Goal: Transaction & Acquisition: Download file/media

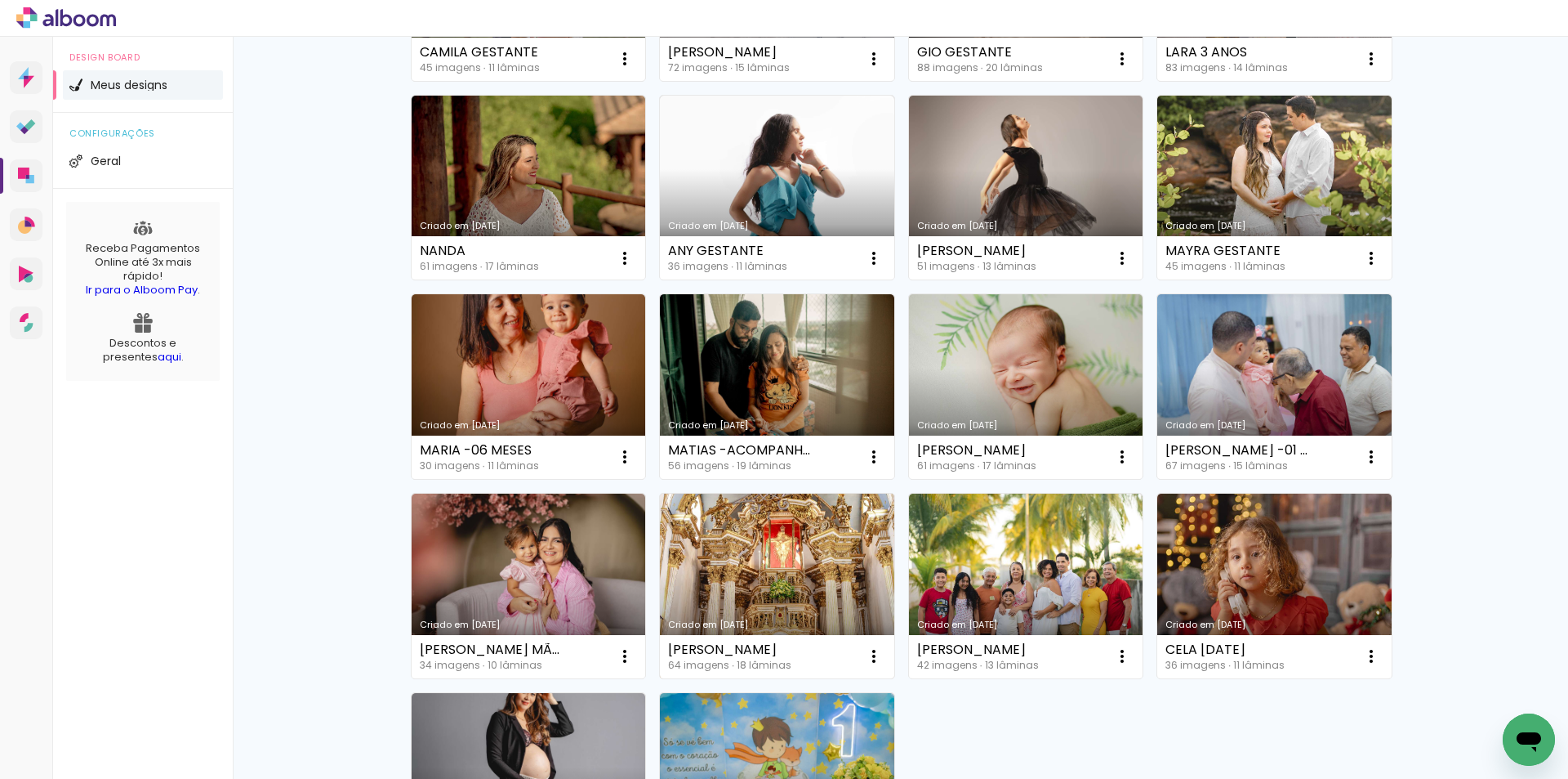
scroll to position [736, 0]
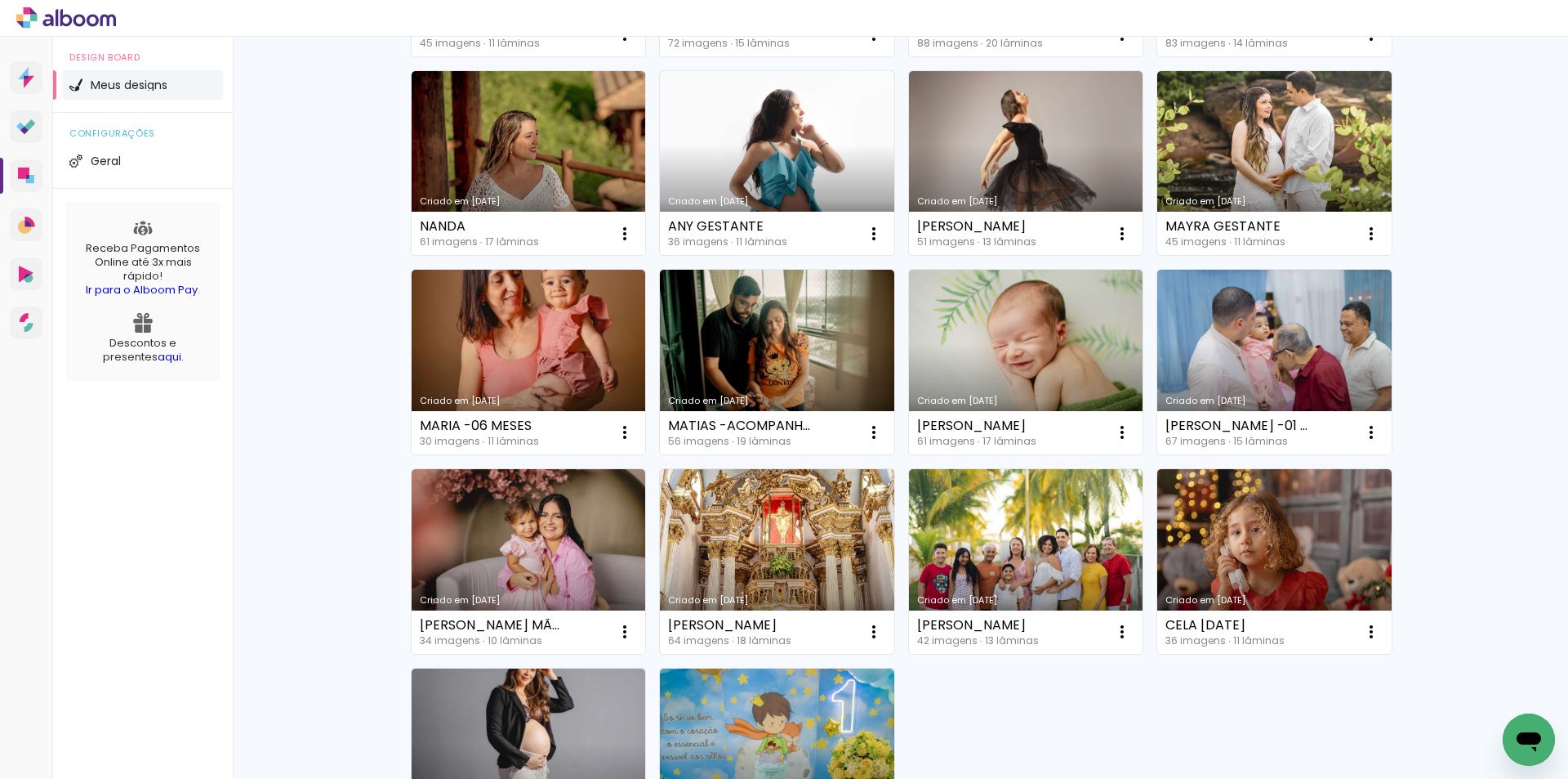
click at [759, 553] on link "Criado em [DATE]" at bounding box center [777, 562] width 234 height 185
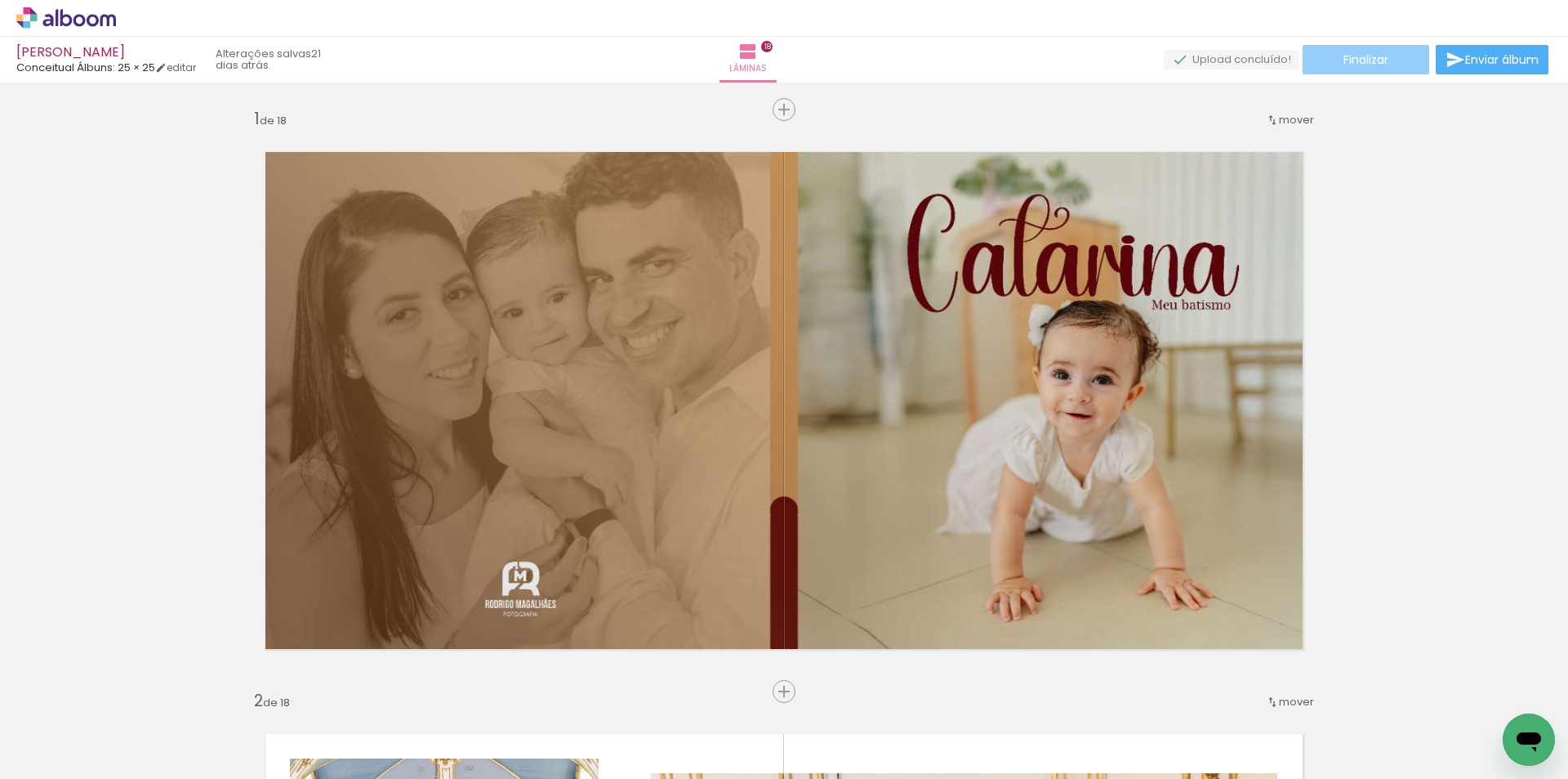
click at [1360, 61] on span "Finalizar" at bounding box center [1366, 60] width 45 height 12
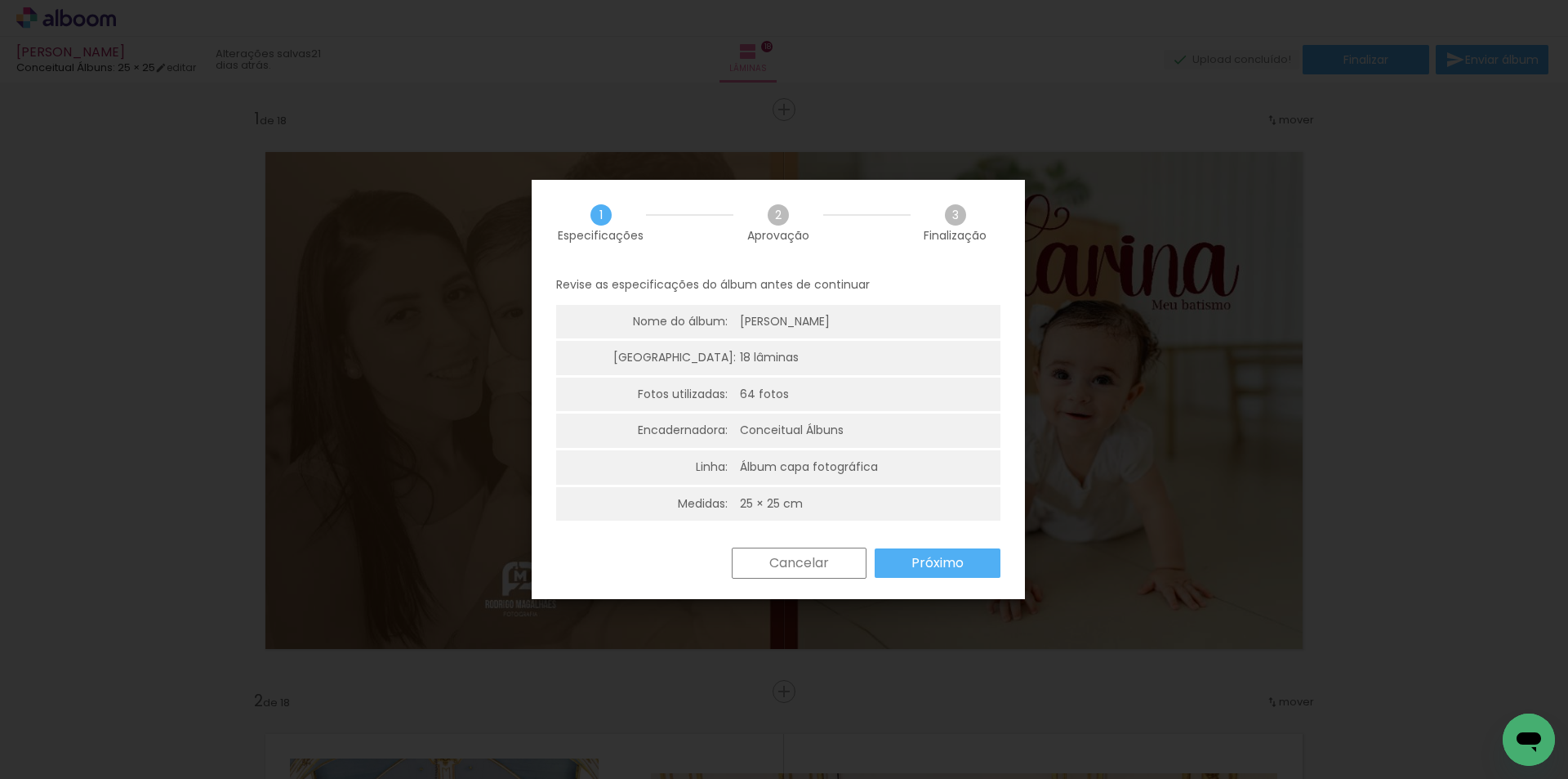
click at [0, 0] on slot "Próximo" at bounding box center [0, 0] width 0 height 0
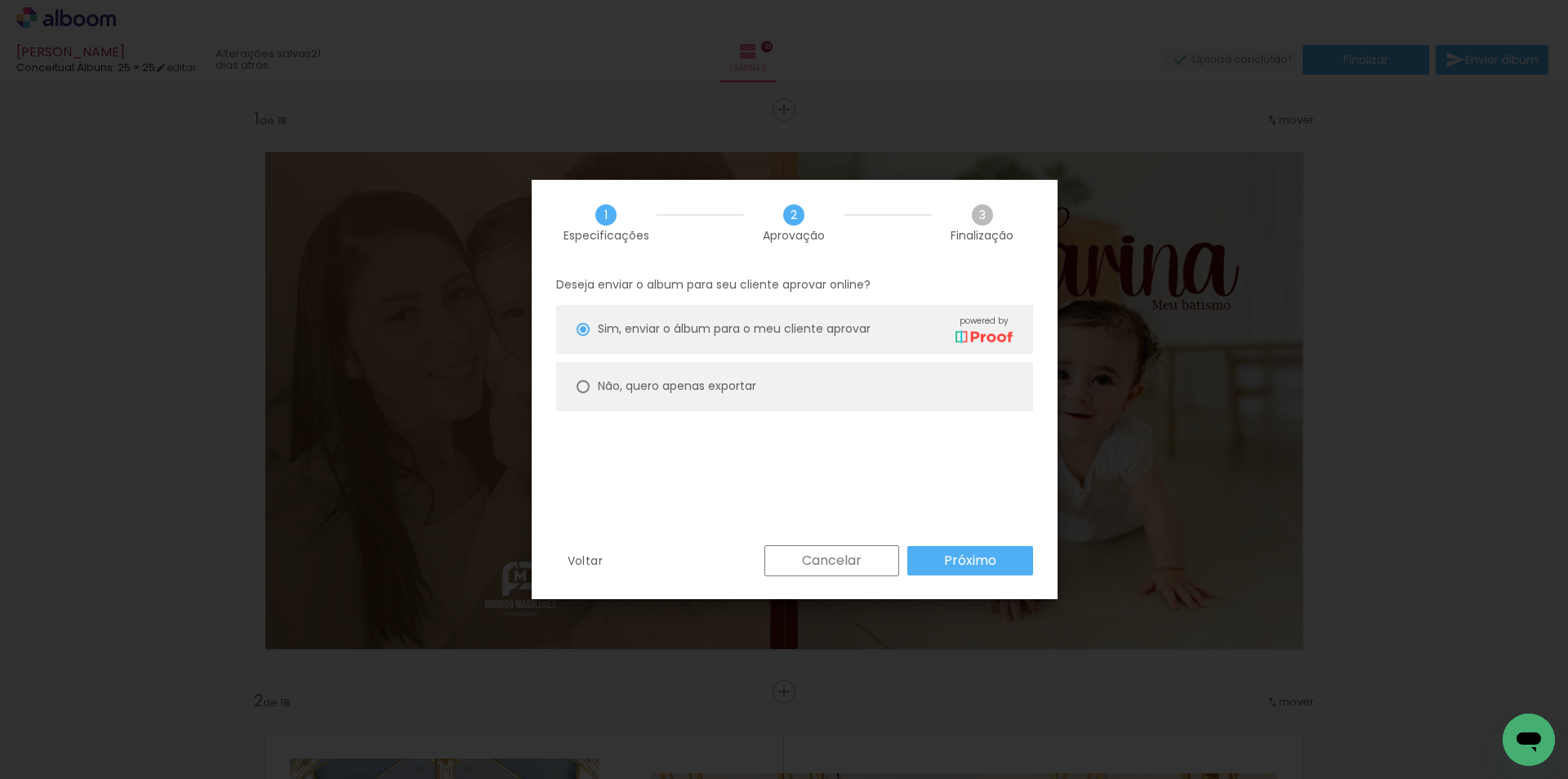
click at [0, 0] on slot "Não, quero apenas exportar" at bounding box center [0, 0] width 0 height 0
type paper-radio-button "on"
click at [0, 0] on slot "Próximo" at bounding box center [0, 0] width 0 height 0
type input "Alta, 300 DPI"
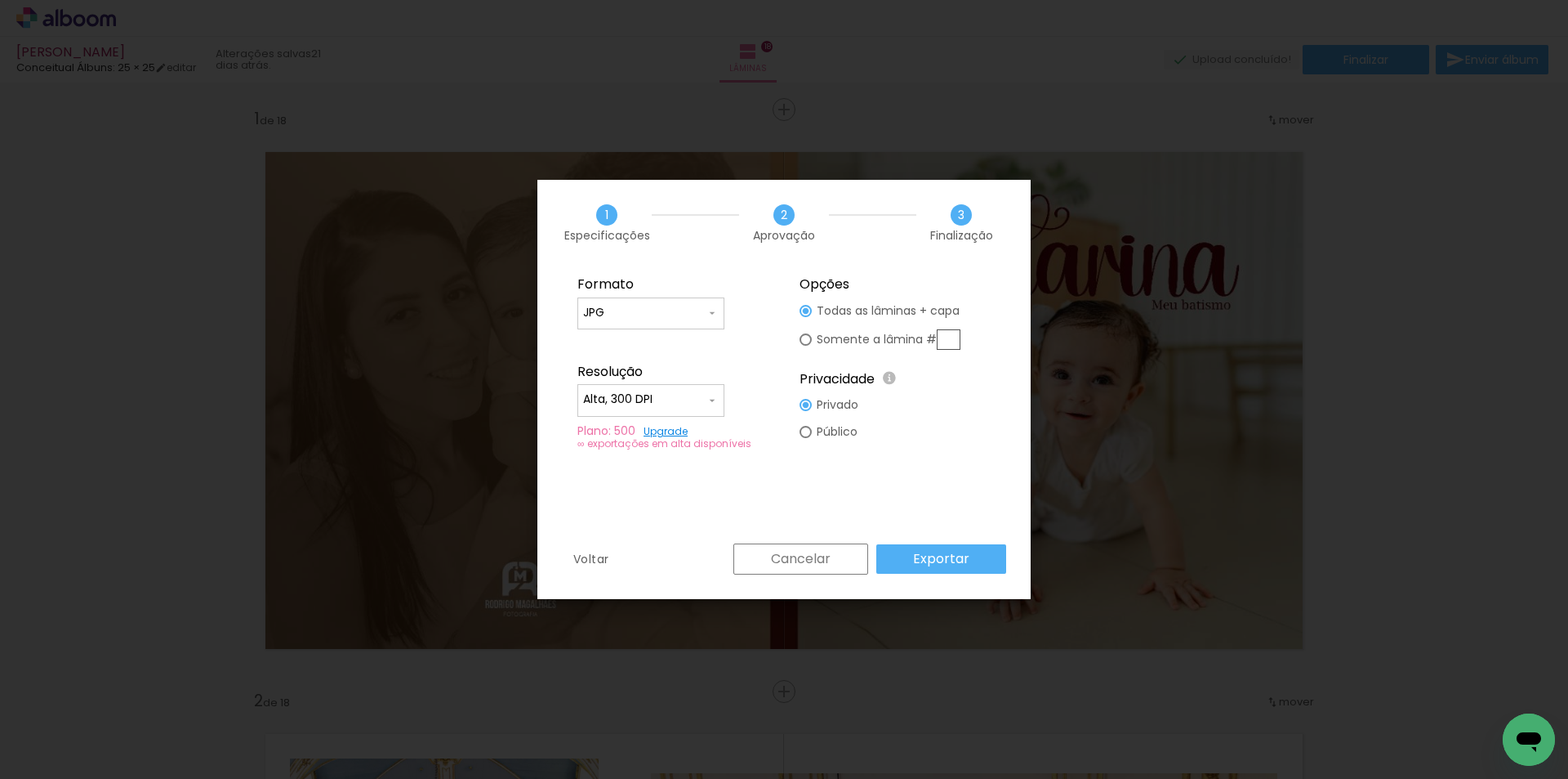
click at [0, 0] on slot "Exportar" at bounding box center [0, 0] width 0 height 0
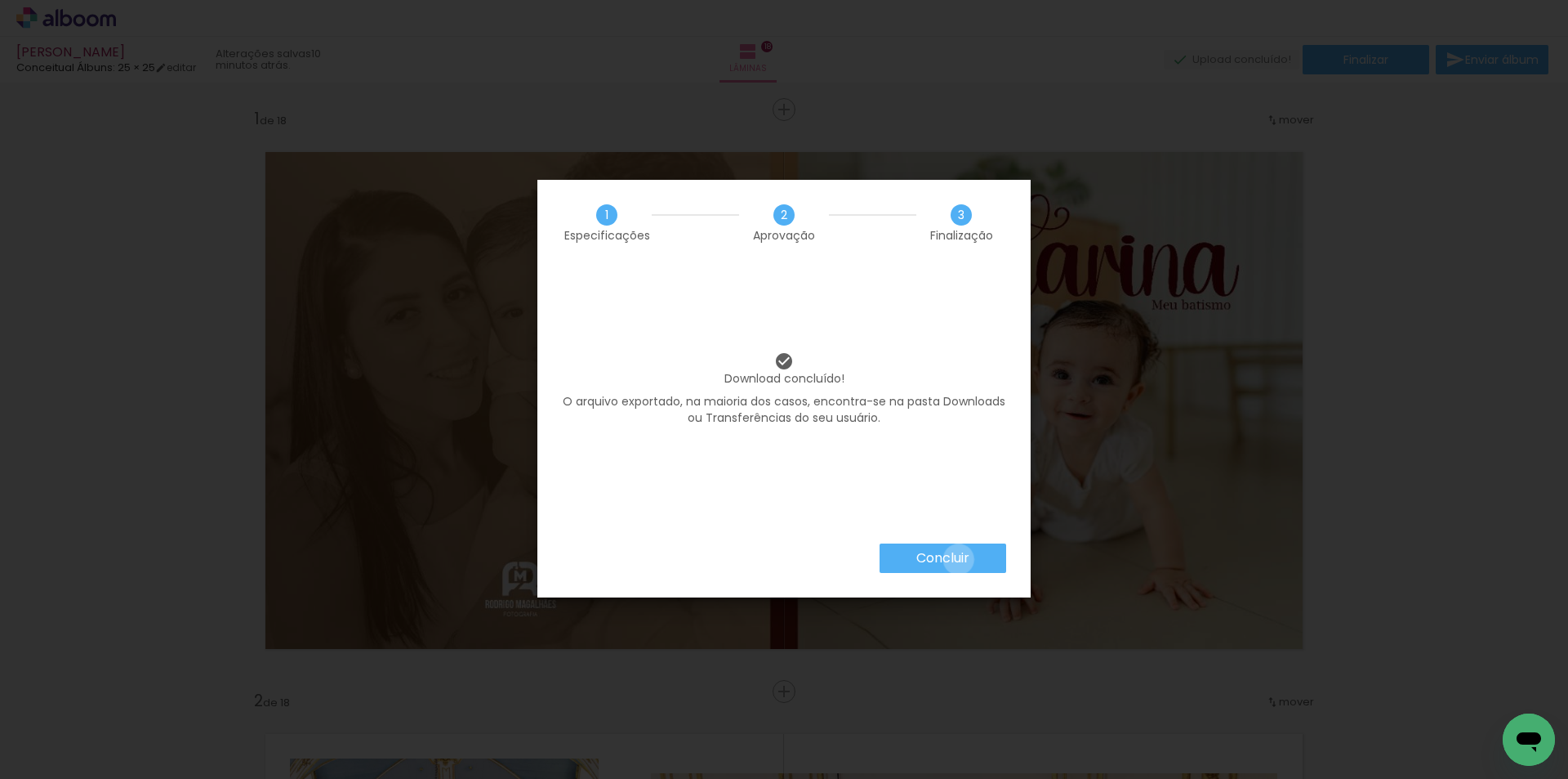
click at [0, 0] on slot "Concluir" at bounding box center [0, 0] width 0 height 0
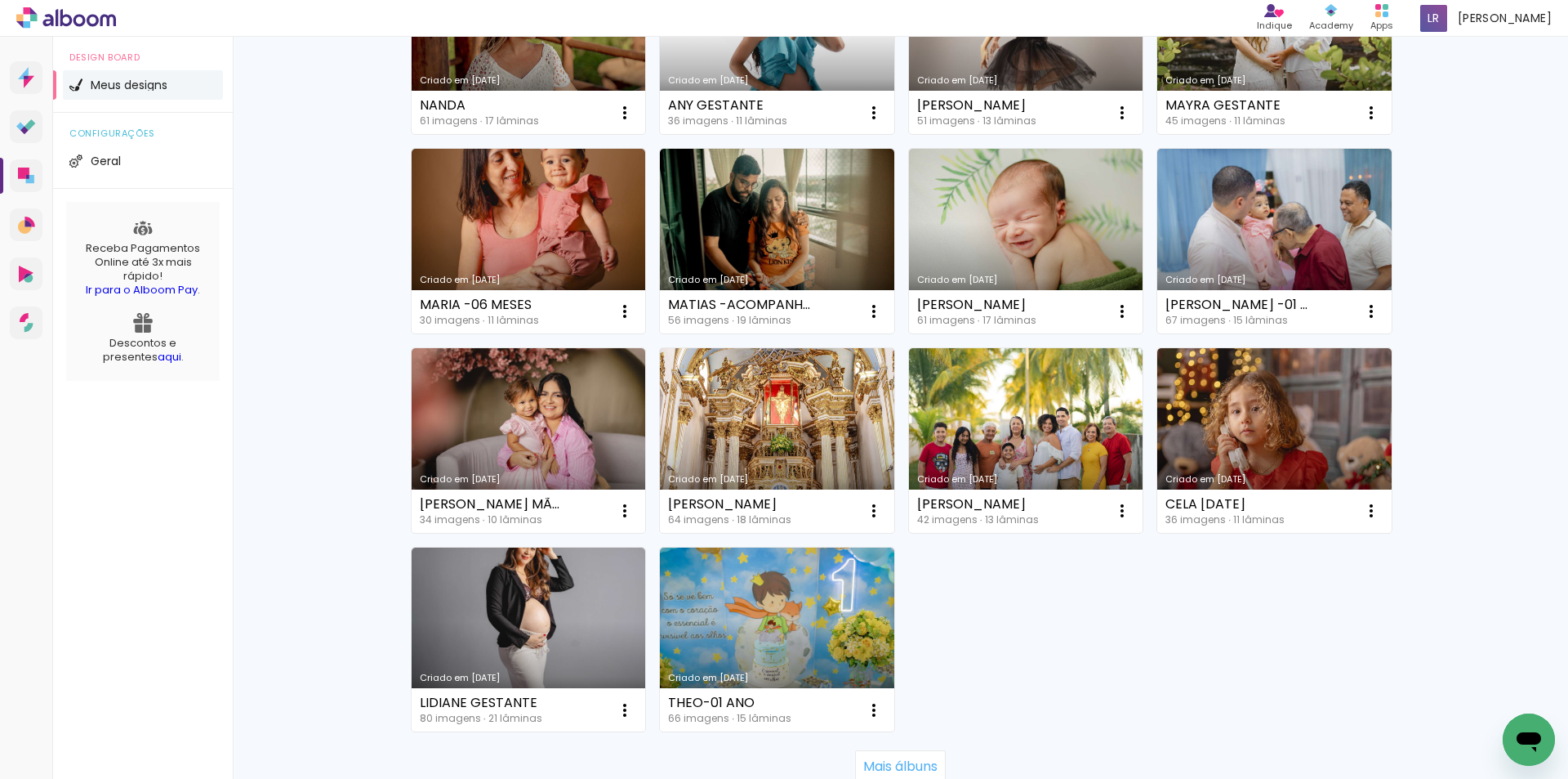
scroll to position [899, 0]
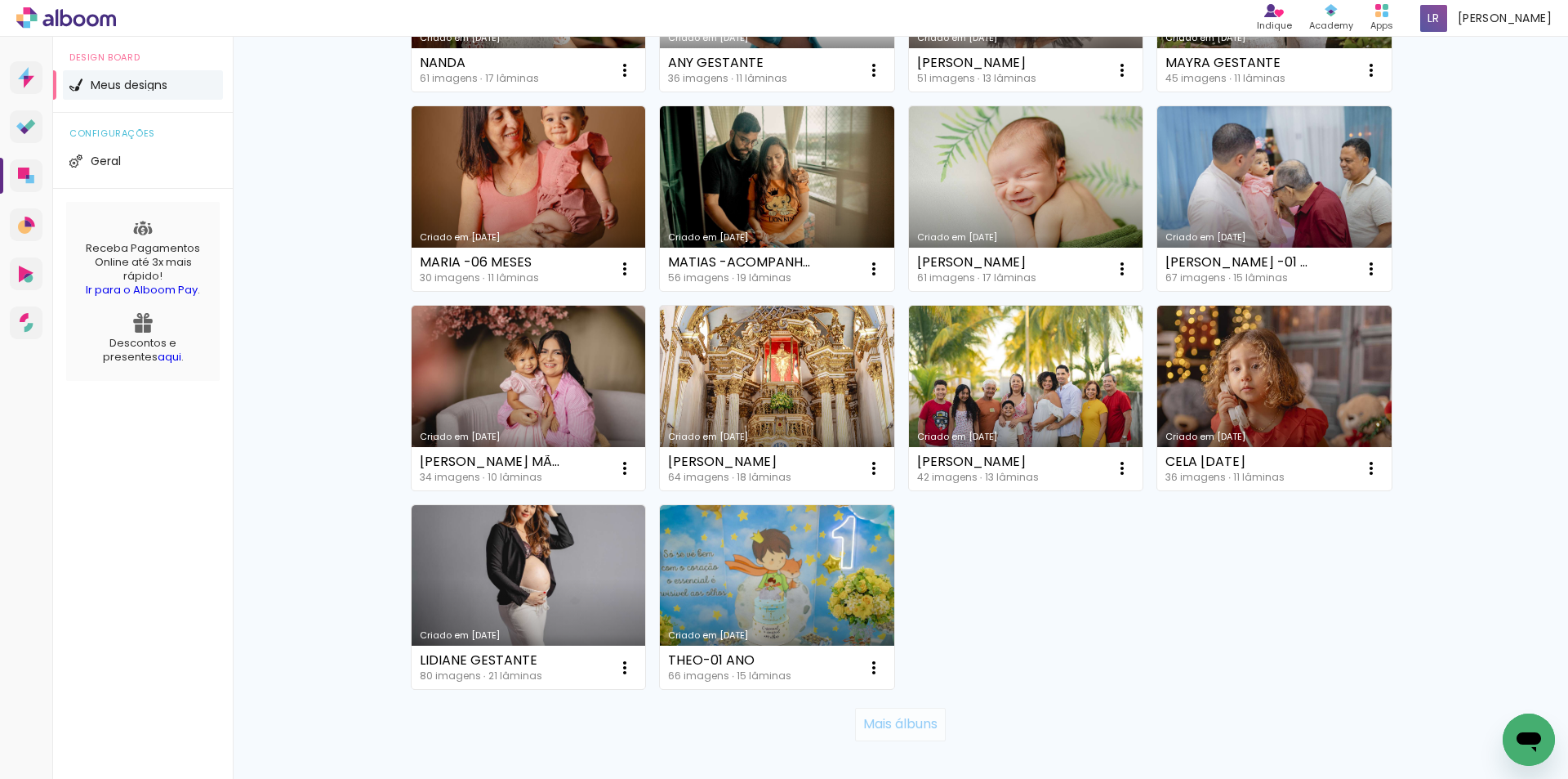
click at [0, 0] on slot "Mais álbuns" at bounding box center [0, 0] width 0 height 0
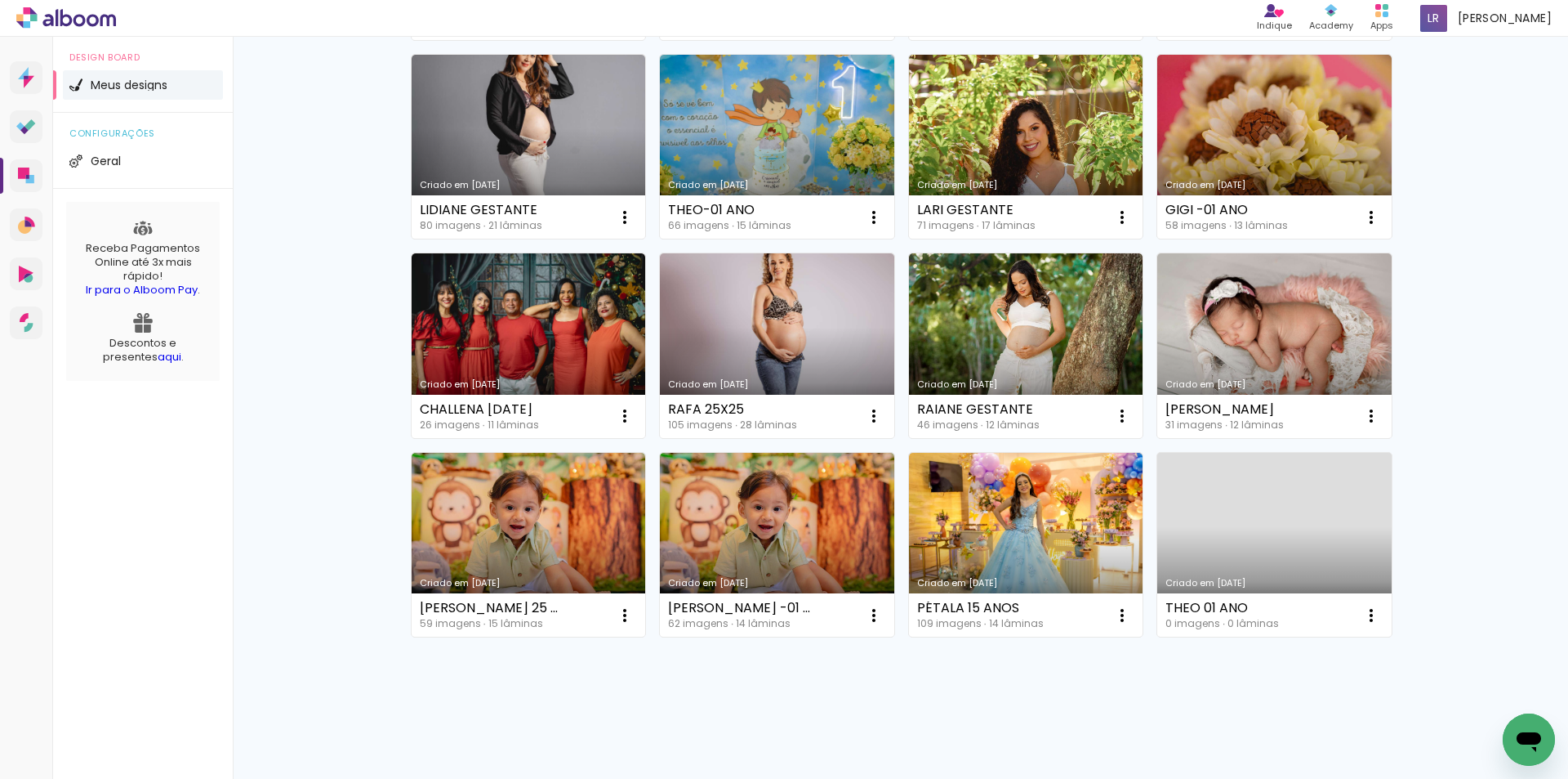
scroll to position [1360, 0]
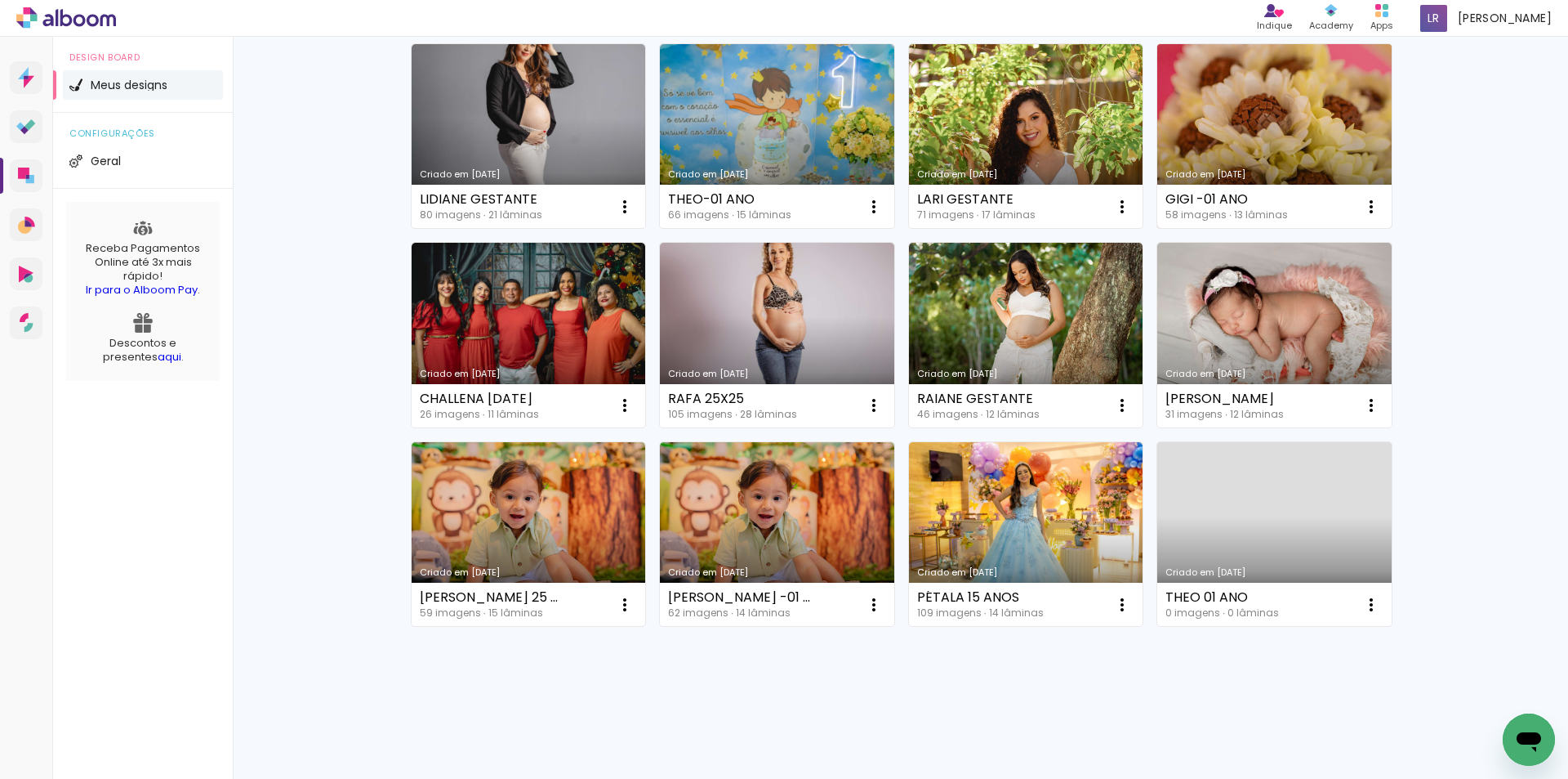
click at [1257, 104] on link "Criado em [DATE]" at bounding box center [1274, 137] width 234 height 185
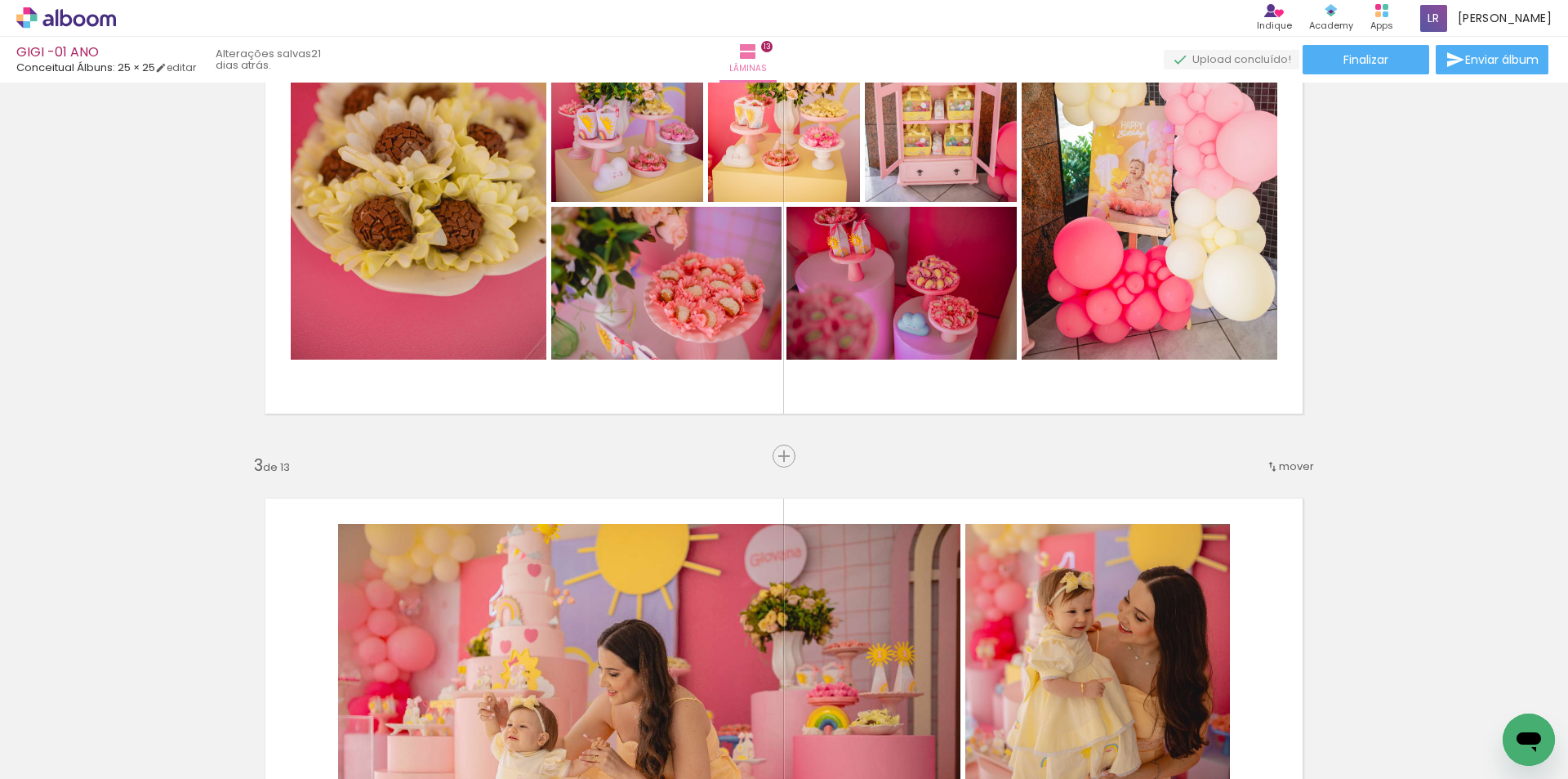
scroll to position [736, 0]
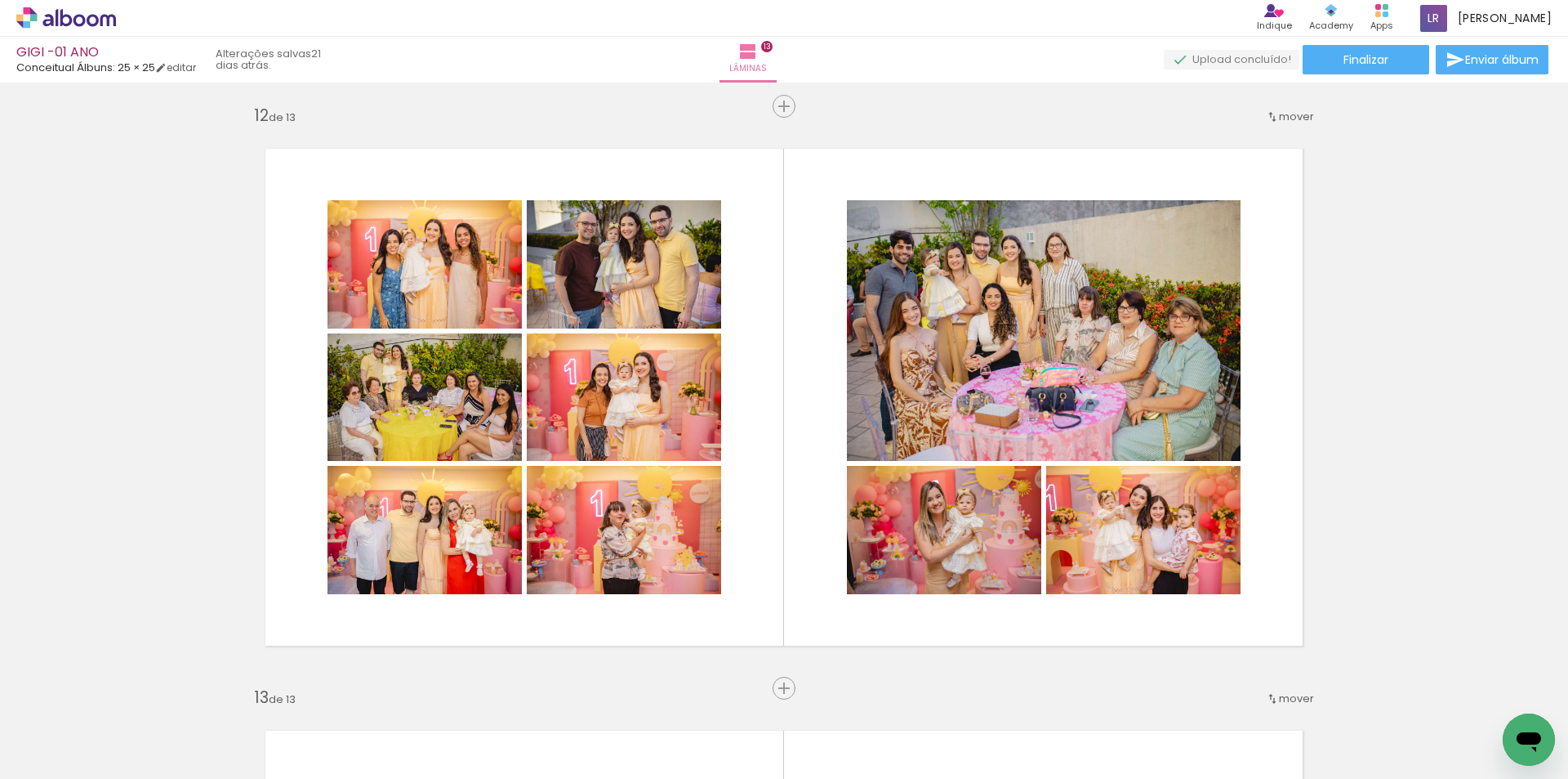
scroll to position [6619, 0]
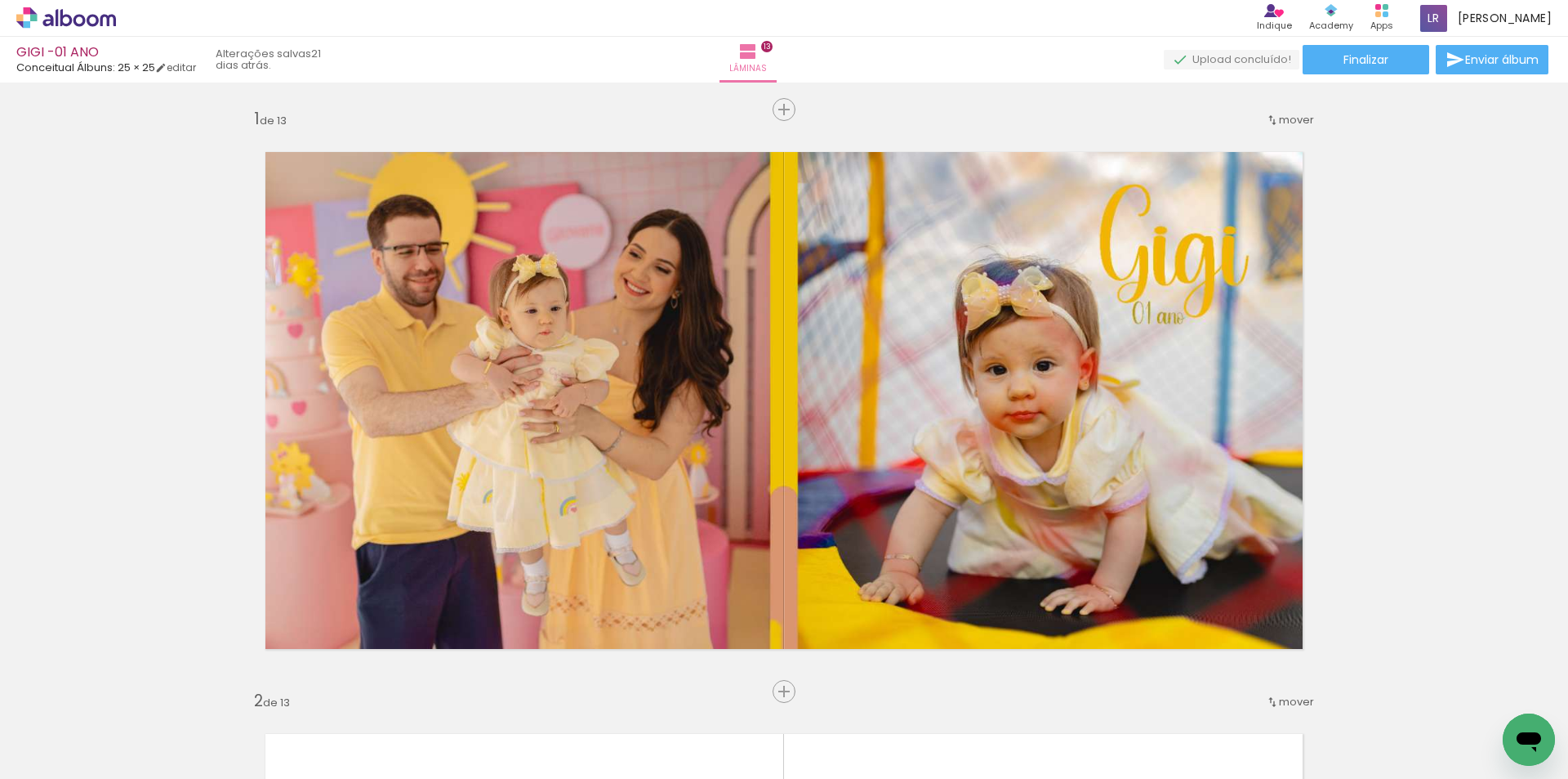
scroll to position [6619, 0]
